Goal: Find specific page/section: Find specific page/section

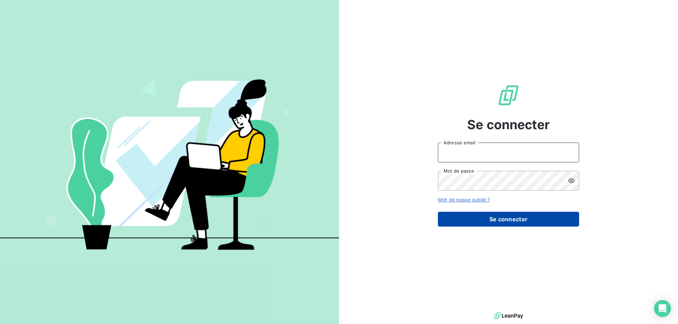
type input "[EMAIL_ADDRESS][DOMAIN_NAME]"
click at [470, 219] on button "Se connecter" at bounding box center [508, 219] width 141 height 15
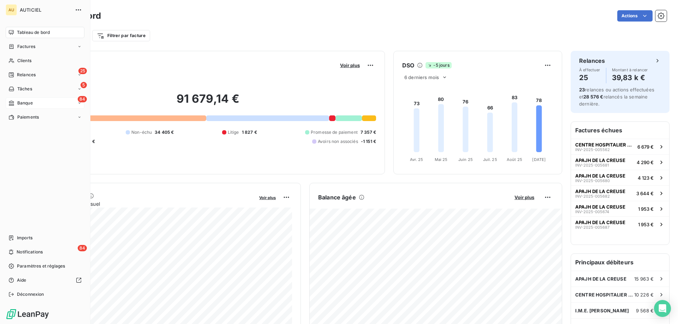
click at [32, 101] on span "Banque" at bounding box center [25, 103] width 16 height 6
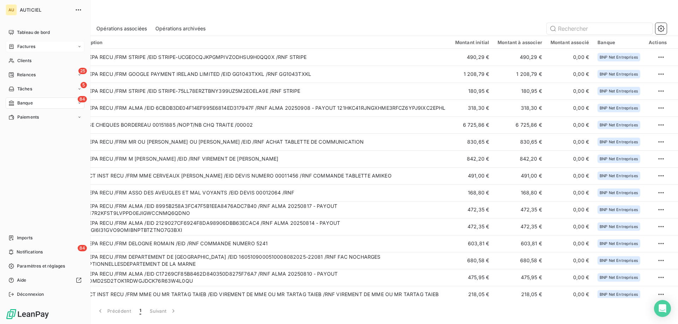
click at [21, 43] on span "Factures" at bounding box center [26, 46] width 18 height 6
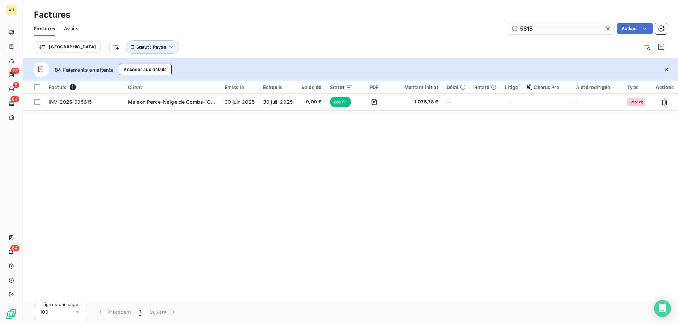
click at [530, 24] on input "5615" at bounding box center [561, 28] width 106 height 11
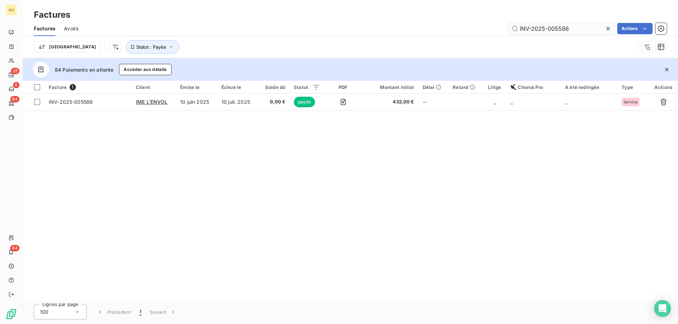
type input "INV-2025-005586"
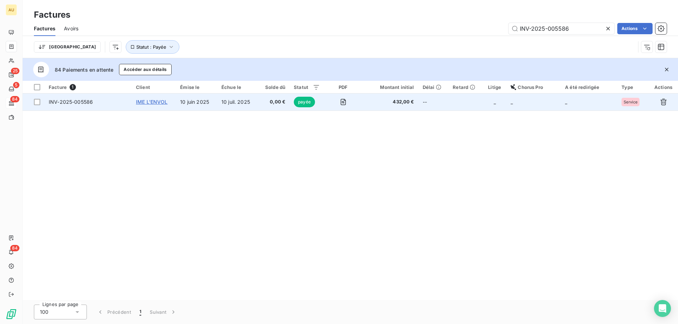
click at [150, 101] on span "IME L'ENVOL" at bounding box center [152, 102] width 32 height 6
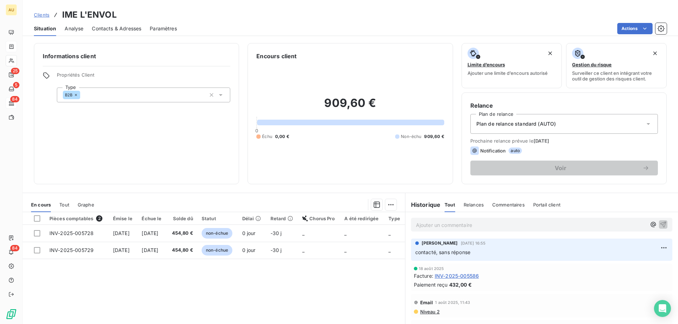
click at [116, 31] on span "Contacts & Adresses" at bounding box center [116, 28] width 49 height 7
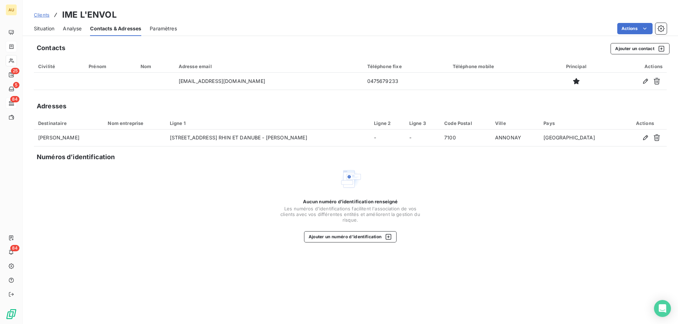
click at [48, 28] on span "Situation" at bounding box center [44, 28] width 20 height 7
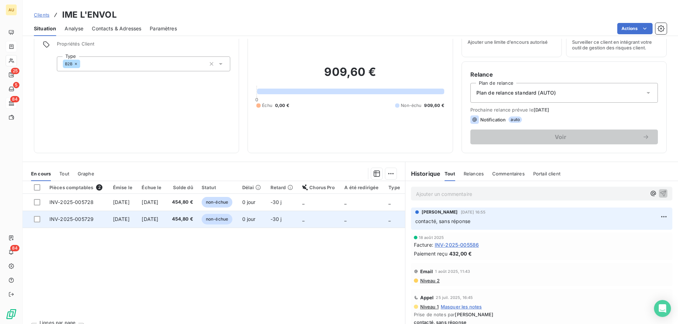
scroll to position [45, 0]
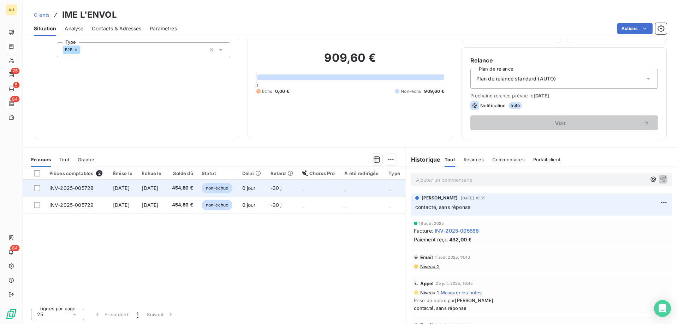
click at [122, 187] on span "[DATE]" at bounding box center [121, 188] width 17 height 6
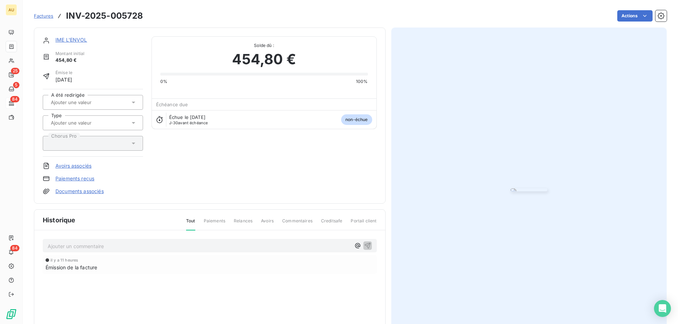
click at [109, 119] on div at bounding box center [89, 122] width 81 height 9
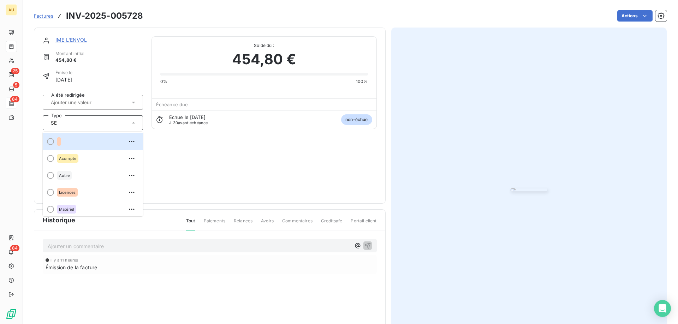
type input "SER"
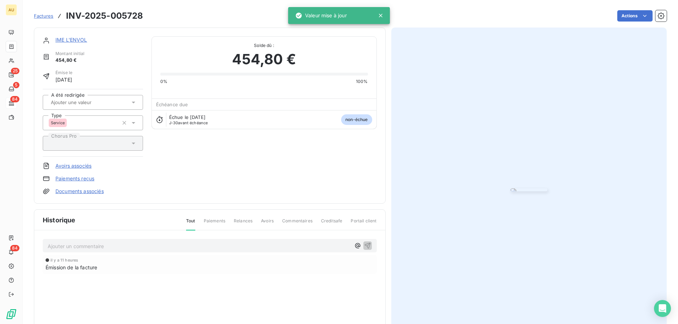
click at [66, 40] on link "IME L'ENVOL" at bounding box center [71, 40] width 32 height 6
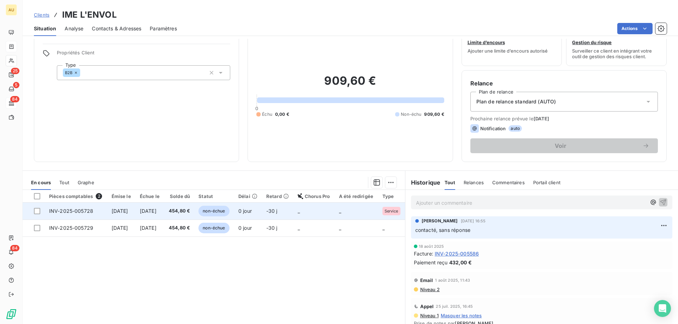
scroll to position [45, 0]
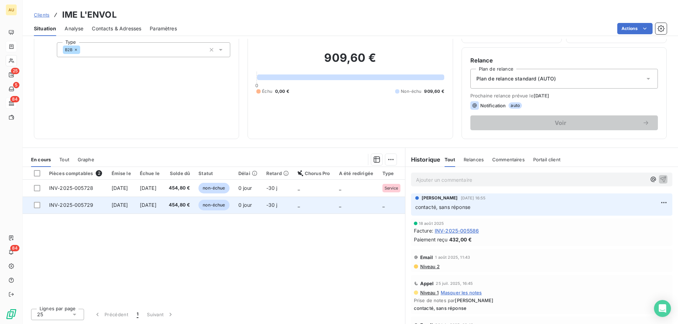
click at [111, 210] on td "[DATE]" at bounding box center [121, 205] width 28 height 17
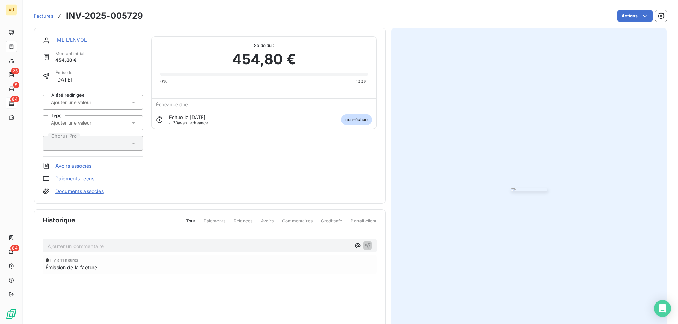
click at [79, 125] on input "text" at bounding box center [85, 123] width 71 height 6
type input "SER"
click at [62, 37] on link "IME L'ENVOL" at bounding box center [71, 40] width 32 height 6
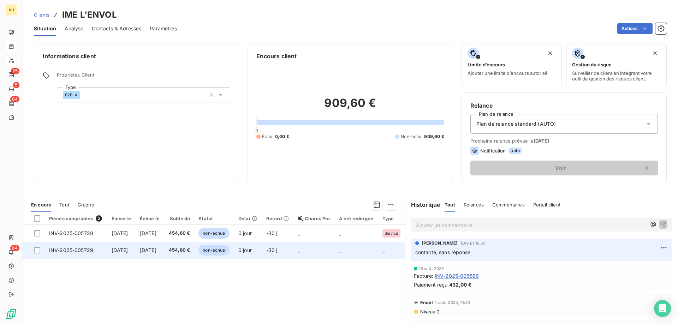
click at [128, 249] on span "[DATE]" at bounding box center [120, 250] width 17 height 6
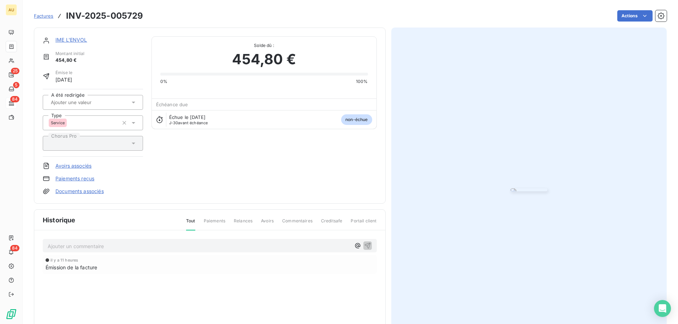
click at [68, 39] on link "IME L'ENVOL" at bounding box center [71, 40] width 32 height 6
